Goal: Information Seeking & Learning: Find specific fact

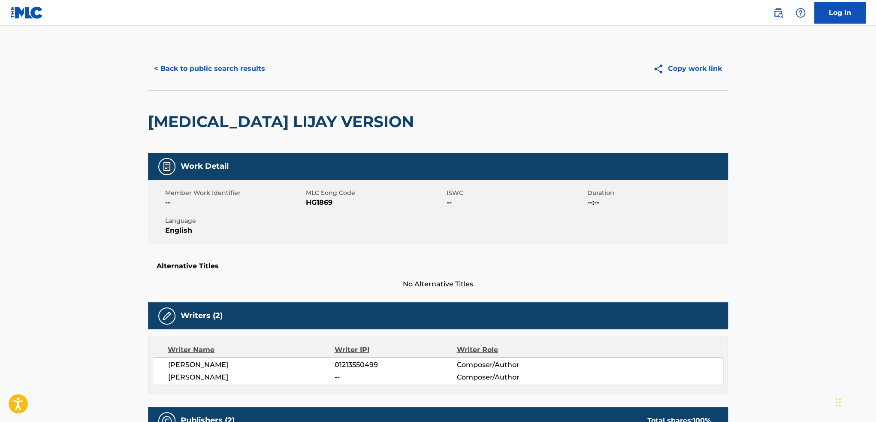
click at [159, 67] on button "< Back to public search results" at bounding box center [209, 68] width 123 height 21
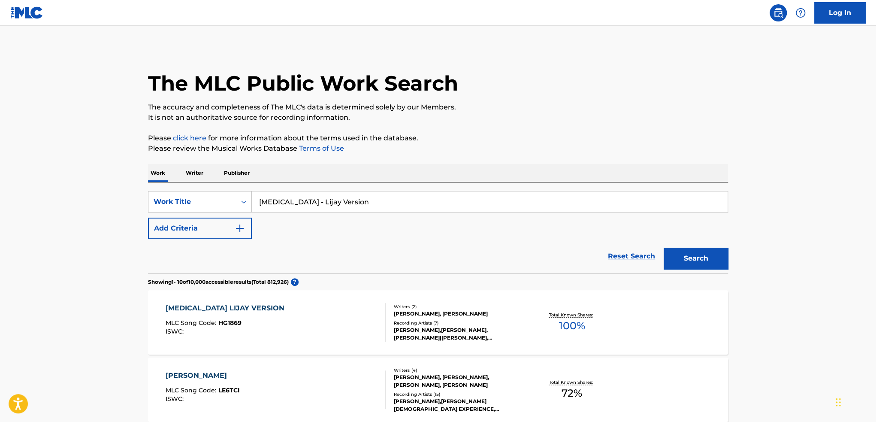
scroll to position [86, 0]
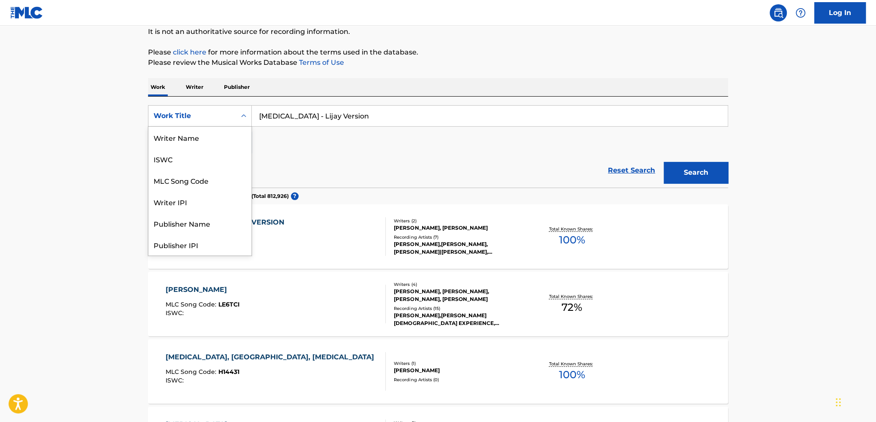
click at [233, 118] on div "Work Title" at bounding box center [192, 116] width 88 height 16
click at [225, 139] on div "MLC Song Code" at bounding box center [199, 137] width 103 height 21
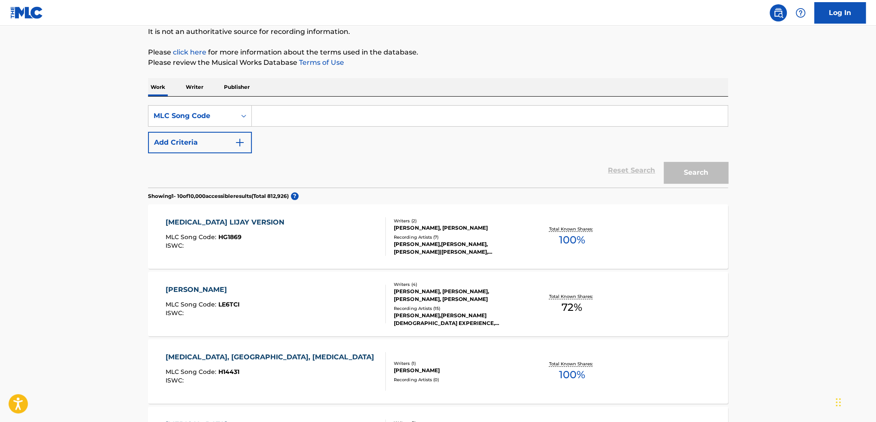
click at [303, 116] on input "Search Form" at bounding box center [490, 116] width 476 height 21
paste input "7N5F9T"
type input "7N5F9T"
click at [696, 169] on button "Search" at bounding box center [696, 172] width 64 height 21
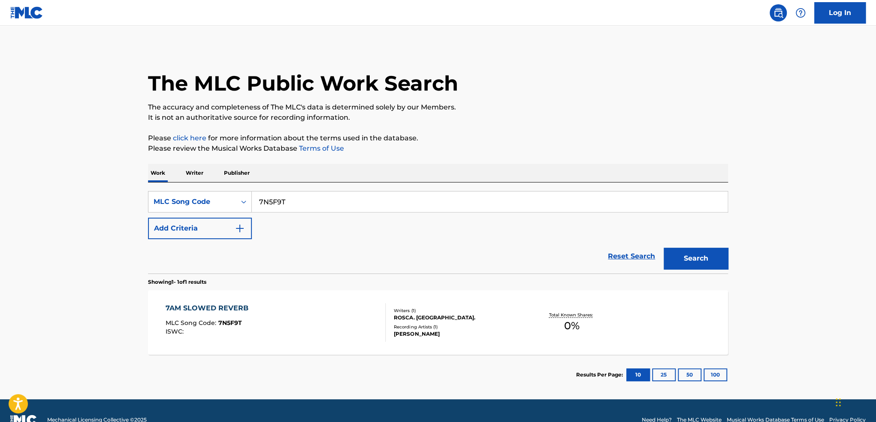
click at [297, 314] on div "7AM SLOWED REVERB MLC Song Code : 7N5F9T ISWC :" at bounding box center [276, 322] width 220 height 39
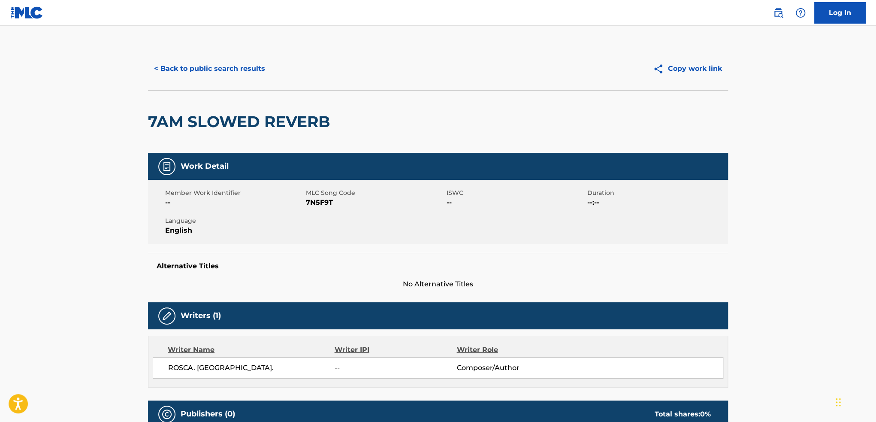
click at [199, 74] on button "< Back to public search results" at bounding box center [209, 68] width 123 height 21
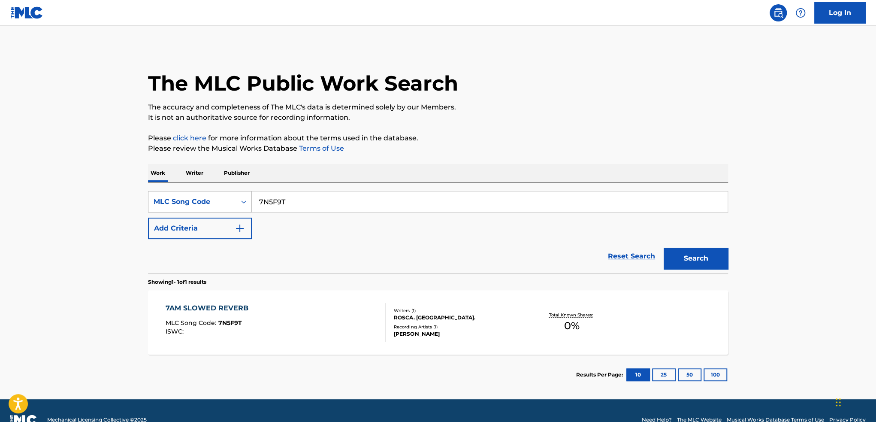
drag, startPoint x: 298, startPoint y: 200, endPoint x: 218, endPoint y: 197, distance: 80.3
click at [218, 197] on div "SearchWithCriteria3c8d93b5-630e-40db-bd73-233bf190d620 MLC Song Code 7N5F9T" at bounding box center [438, 201] width 580 height 21
paste input "7N59XF"
type input "7N59XF"
click at [664, 247] on button "Search" at bounding box center [696, 257] width 64 height 21
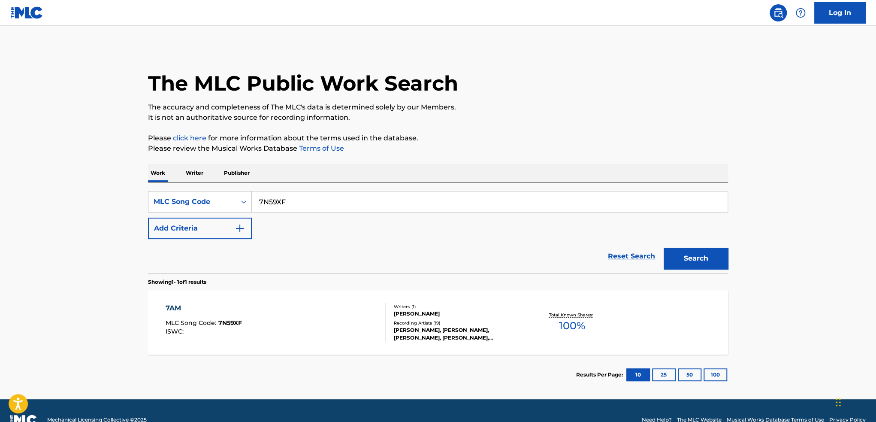
click at [285, 310] on div "7AM MLC Song Code : 7N59XF ISWC :" at bounding box center [276, 322] width 220 height 39
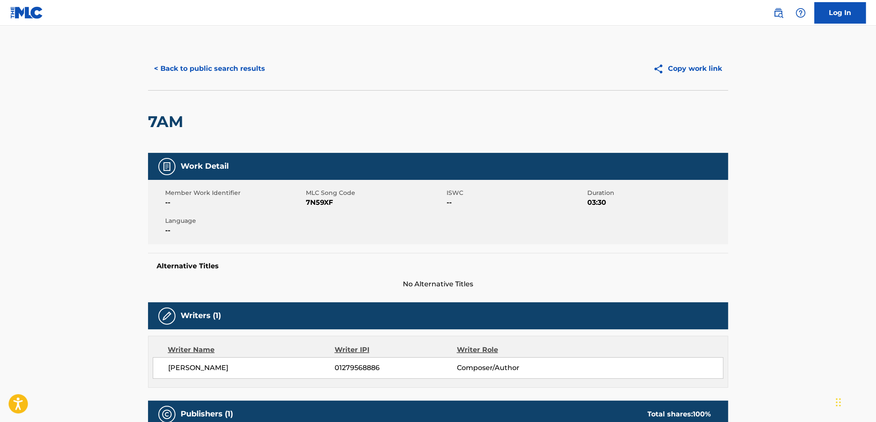
drag, startPoint x: 295, startPoint y: 319, endPoint x: 269, endPoint y: 296, distance: 34.7
click at [230, 75] on button "< Back to public search results" at bounding box center [209, 68] width 123 height 21
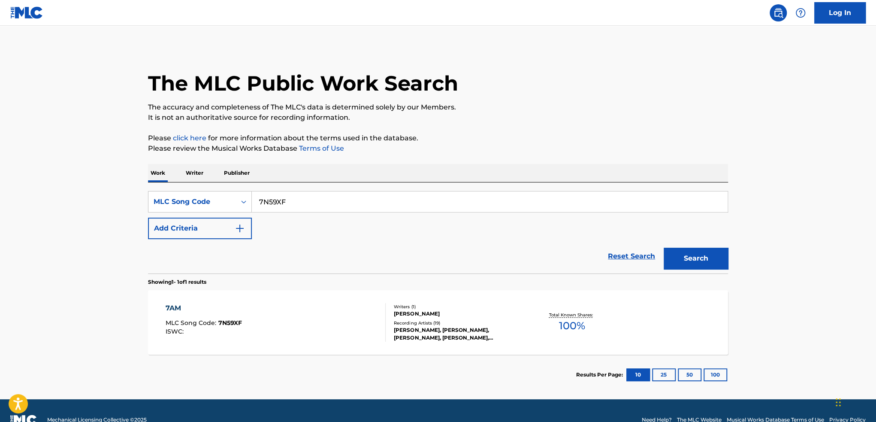
click at [374, 314] on div "7AM MLC Song Code : 7N59XF ISWC :" at bounding box center [276, 322] width 220 height 39
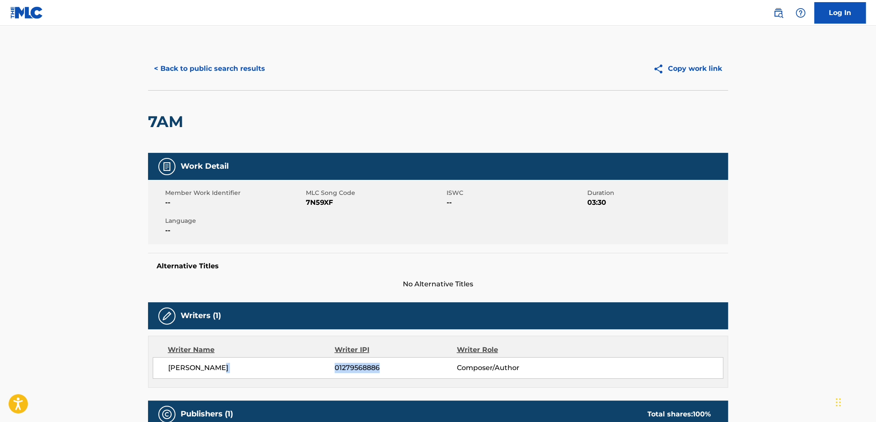
drag, startPoint x: 386, startPoint y: 367, endPoint x: 326, endPoint y: 362, distance: 60.3
click at [326, 362] on div "[PERSON_NAME] 01279568886 Composer/Author" at bounding box center [445, 367] width 555 height 10
copy div "01279568886"
drag, startPoint x: 304, startPoint y: 201, endPoint x: 319, endPoint y: 202, distance: 14.6
click at [319, 202] on div "Member Work Identifier -- MLC Song Code 7N59XF ISWC -- Duration 03:30 Language …" at bounding box center [438, 212] width 580 height 64
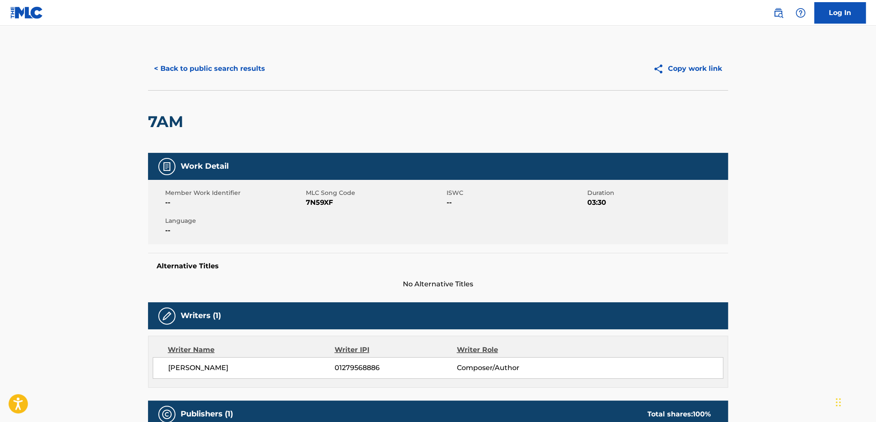
click at [329, 212] on div "Member Work Identifier -- MLC Song Code 7N59XF ISWC -- Duration 03:30 Language …" at bounding box center [438, 212] width 580 height 64
drag, startPoint x: 333, startPoint y: 204, endPoint x: 307, endPoint y: 203, distance: 25.8
click at [307, 203] on span "7N59XF" at bounding box center [375, 202] width 139 height 10
copy span "7N59XF"
